Goal: Information Seeking & Learning: Learn about a topic

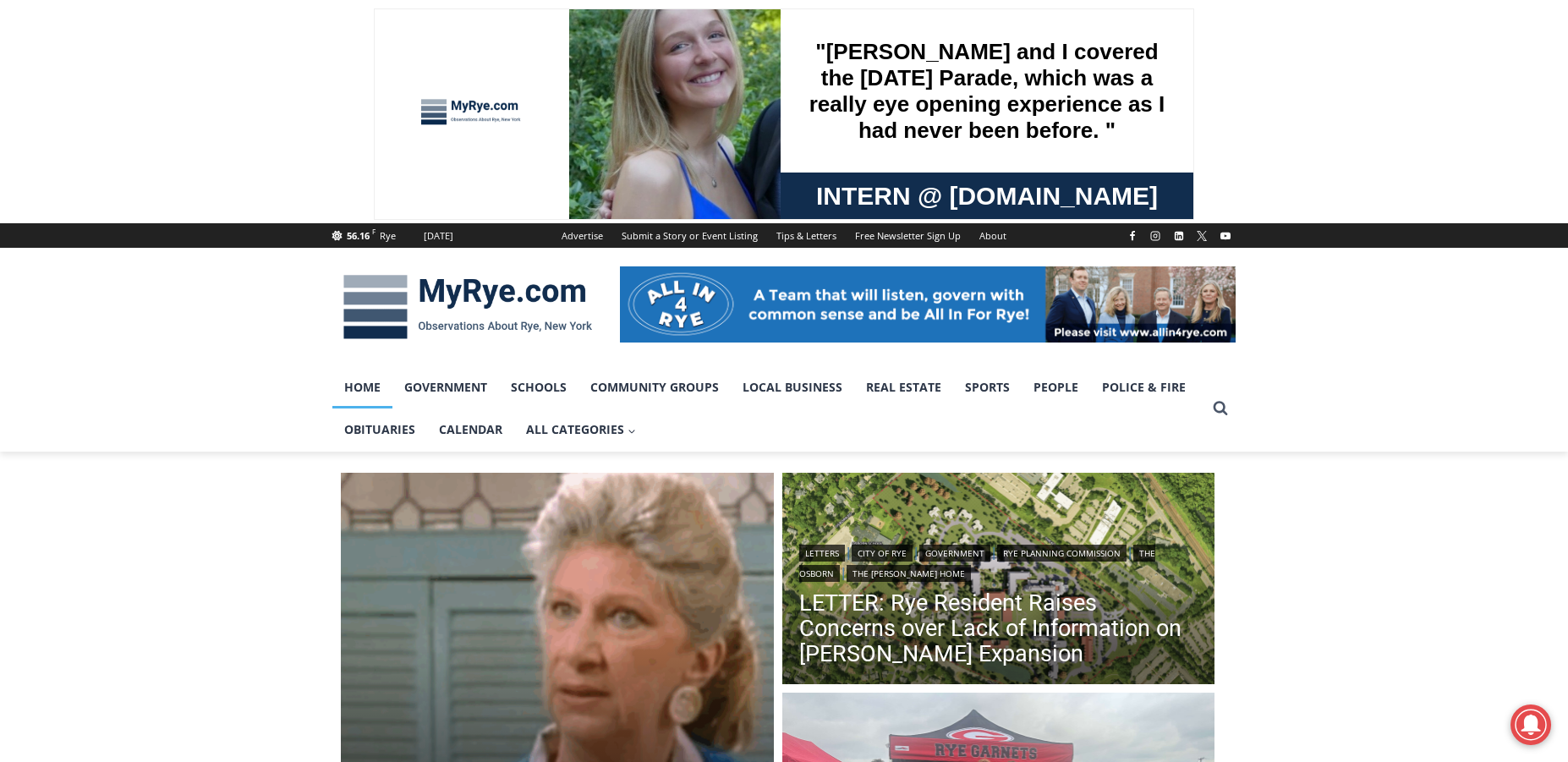
scroll to position [338, 0]
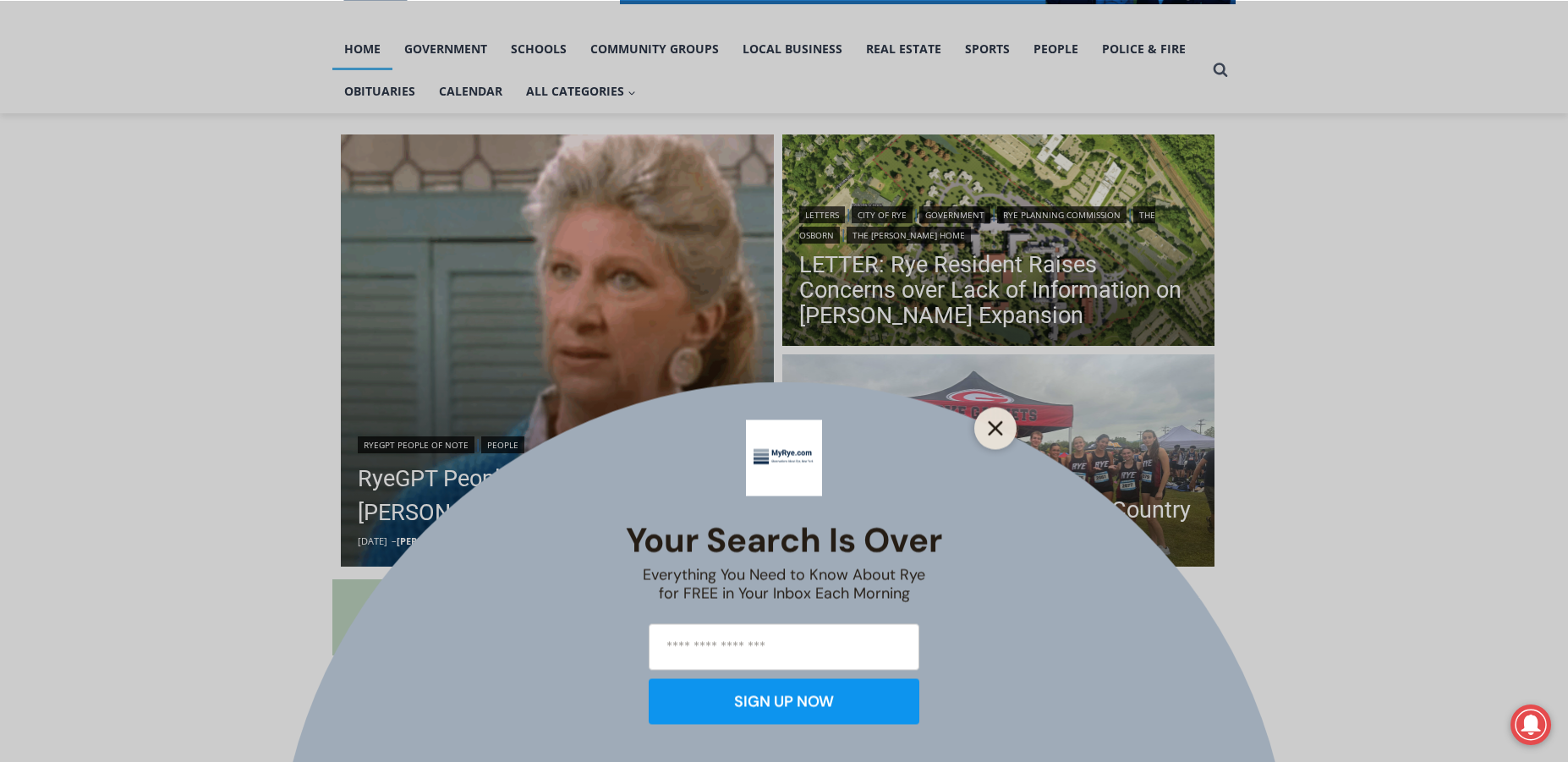
click at [997, 431] on line "Close" at bounding box center [995, 428] width 12 height 12
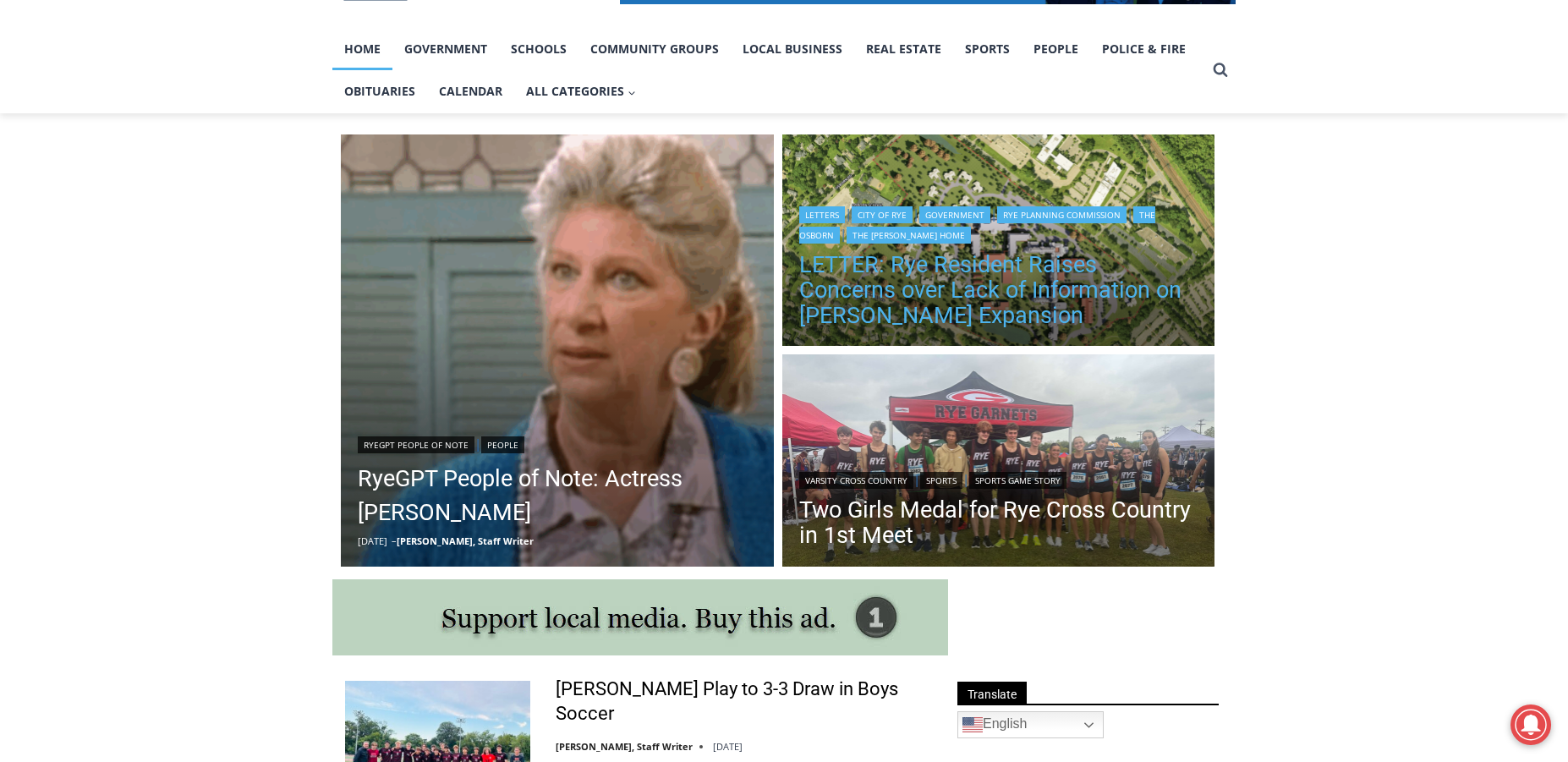
click at [957, 287] on link "LETTER: Rye Resident Raises Concerns over Lack of Information on [PERSON_NAME] …" at bounding box center [999, 290] width 399 height 76
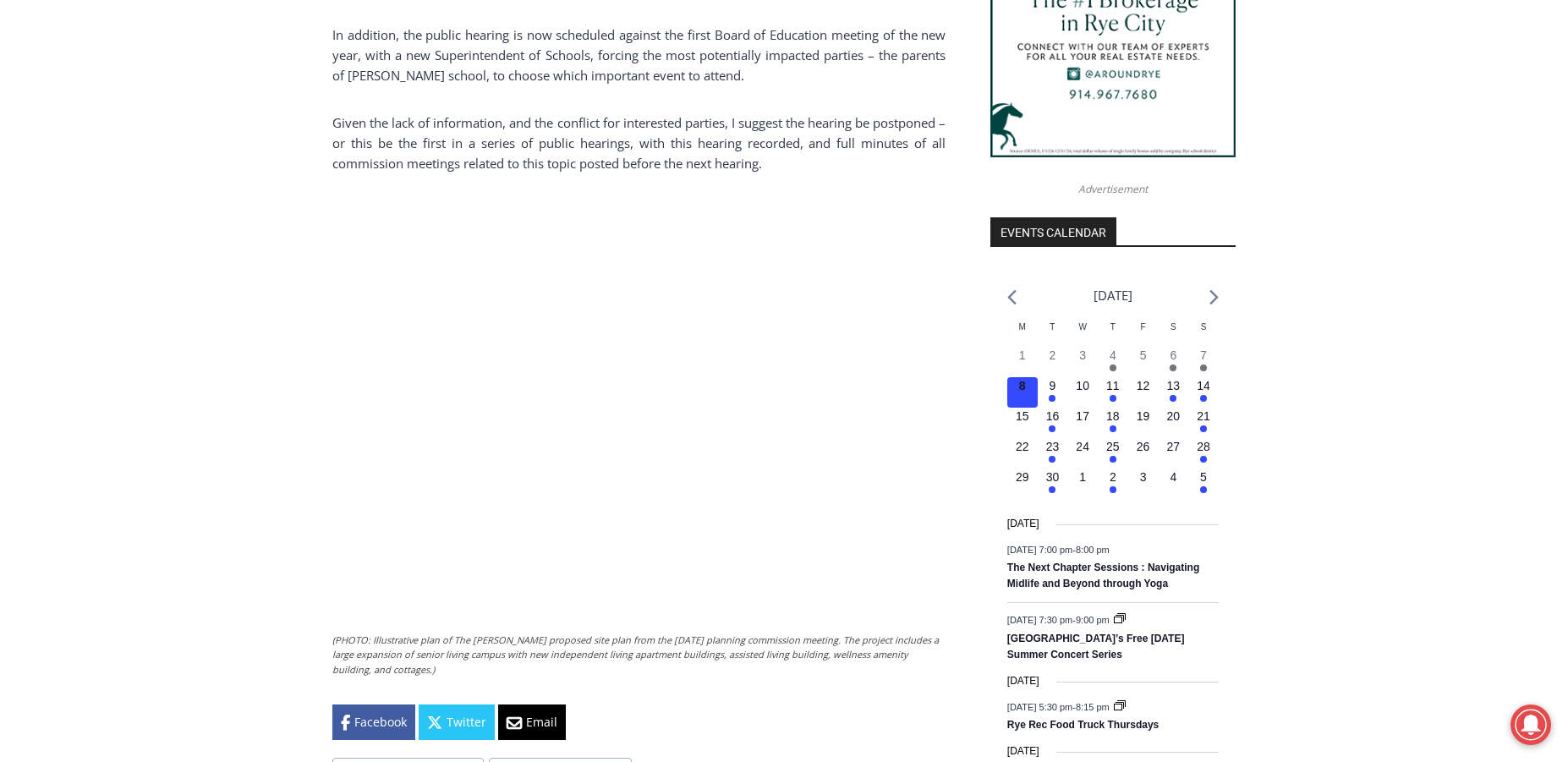
scroll to position [1862, 0]
